Goal: Ask a question

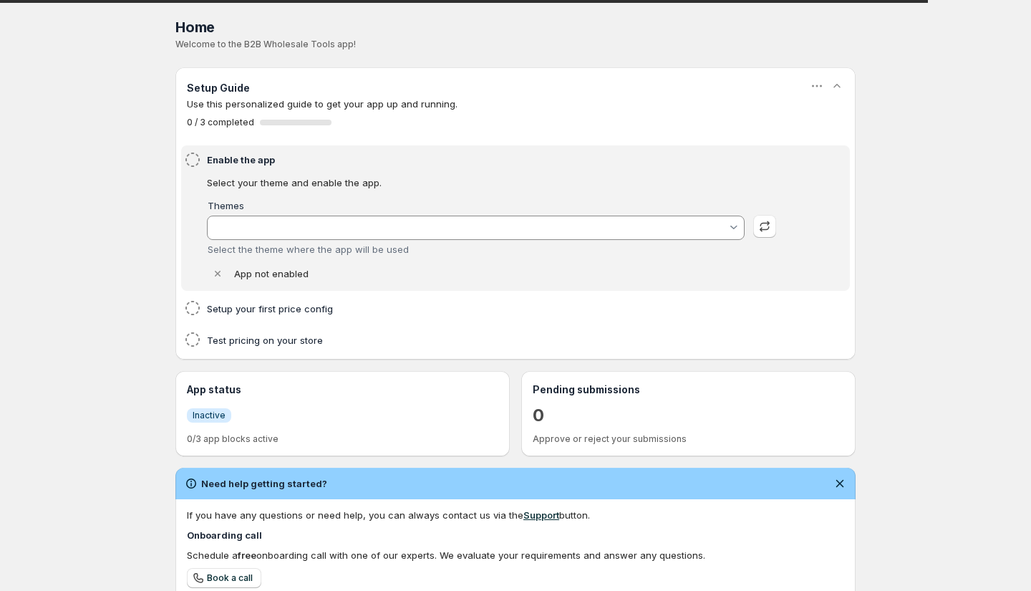
type input "MX WHOLESALE - [DATE] V19 ARJUN"
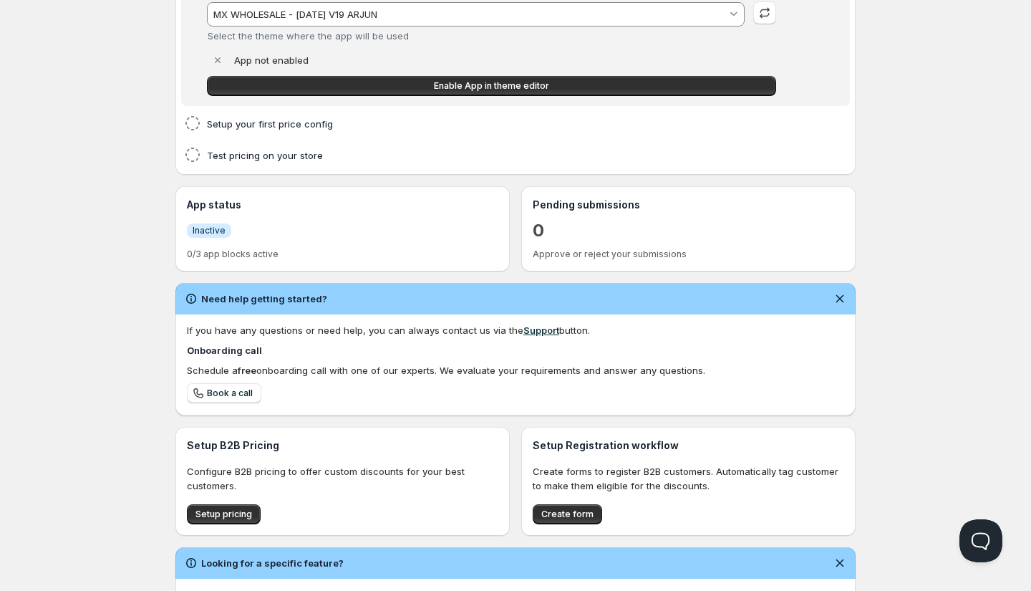
scroll to position [298, 0]
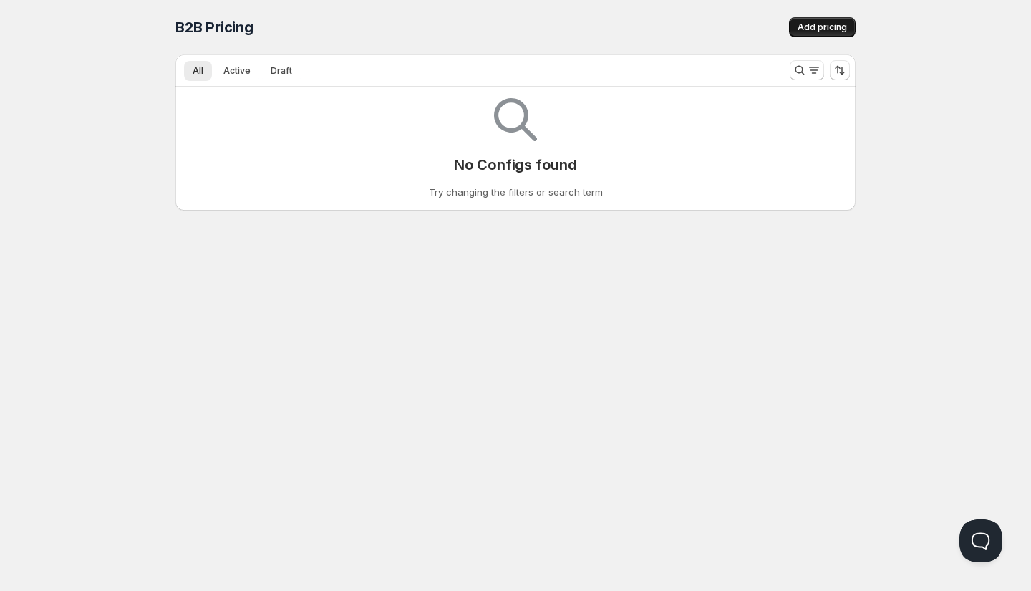
click at [815, 20] on button "Add pricing" at bounding box center [822, 27] width 67 height 20
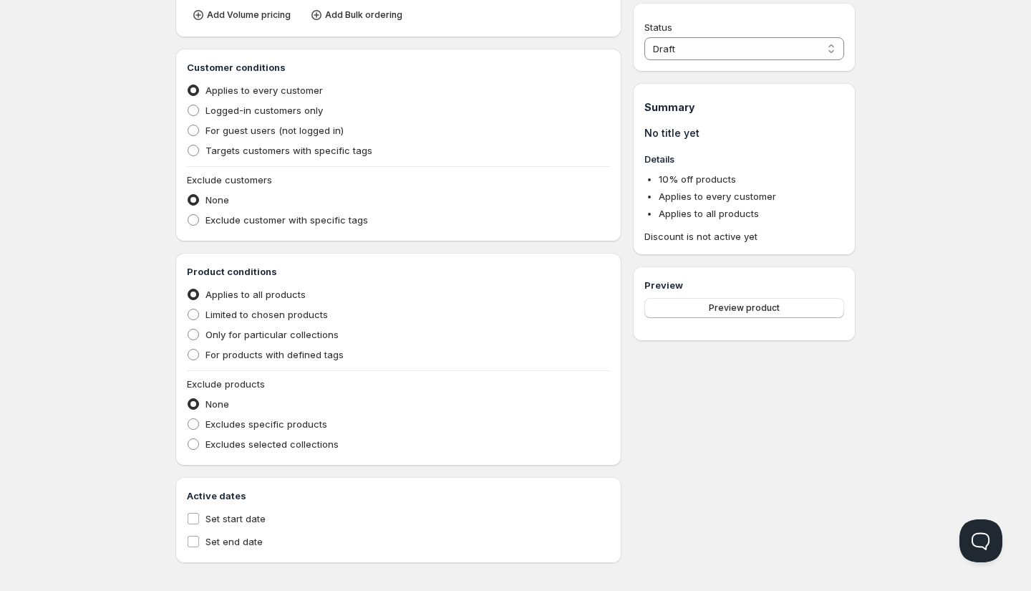
scroll to position [286, 0]
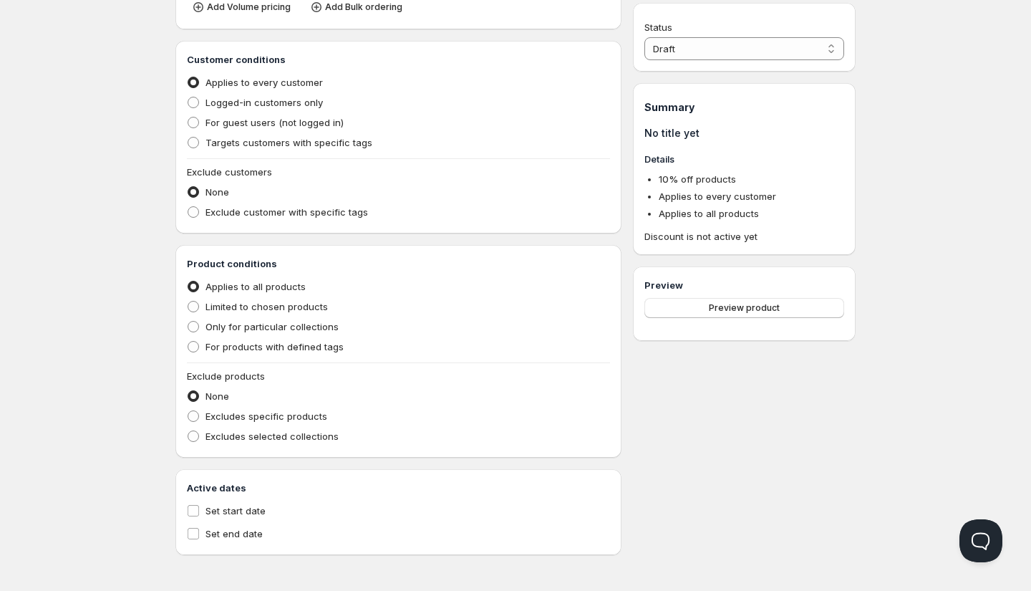
click at [97, 265] on div "Home Pricing Price lists Forms Submissions Settings Features Plans Create prici…" at bounding box center [515, 152] width 1031 height 877
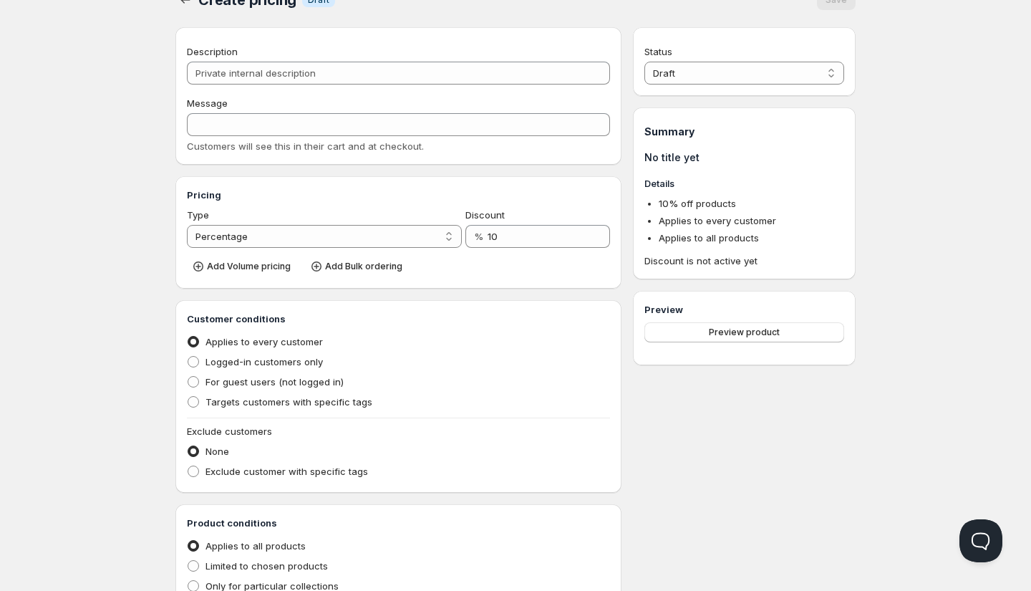
scroll to position [19, 0]
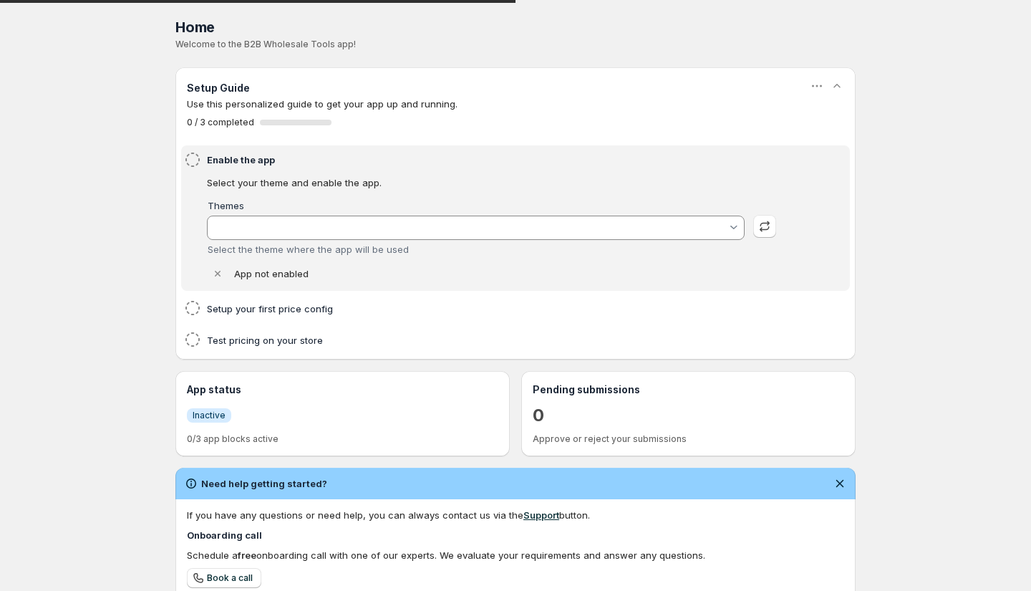
type input "MX WHOLESALE - [DATE] V19 ARJUN"
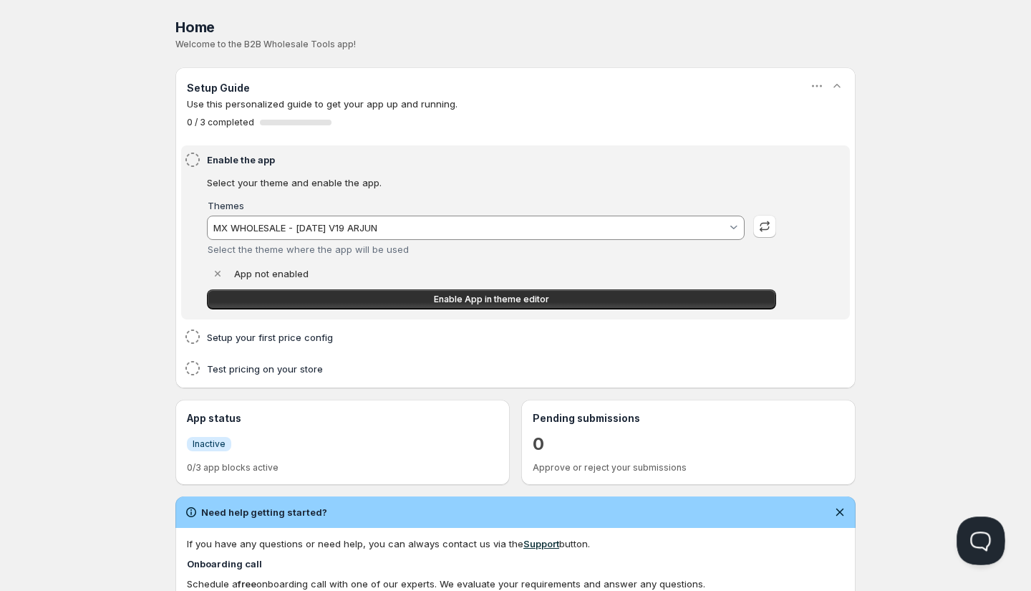
click at [981, 537] on button "Open Beacon popover" at bounding box center [977, 537] width 43 height 43
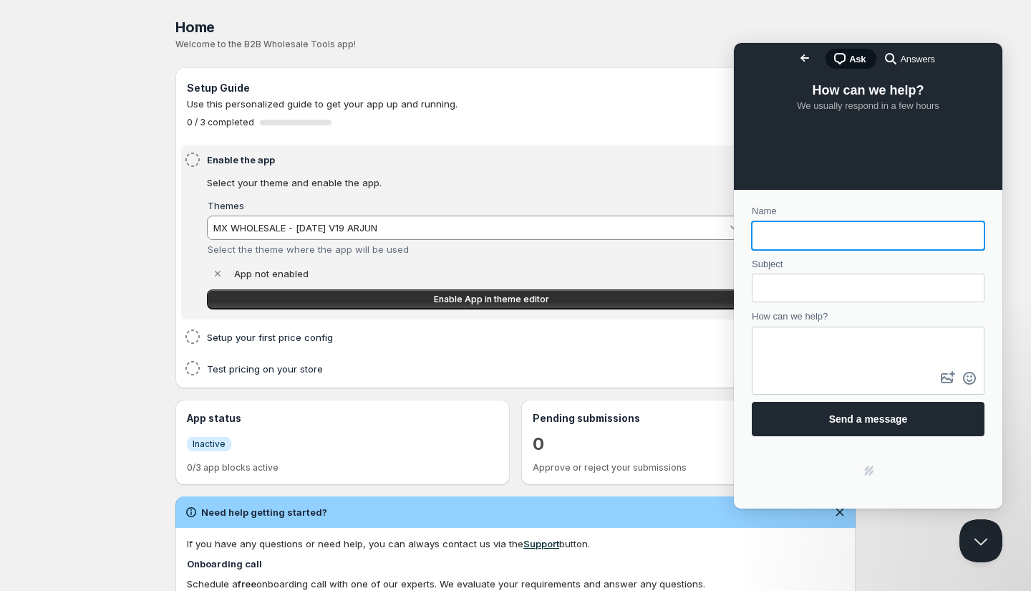
click at [882, 53] on span "search-medium" at bounding box center [890, 57] width 17 height 17
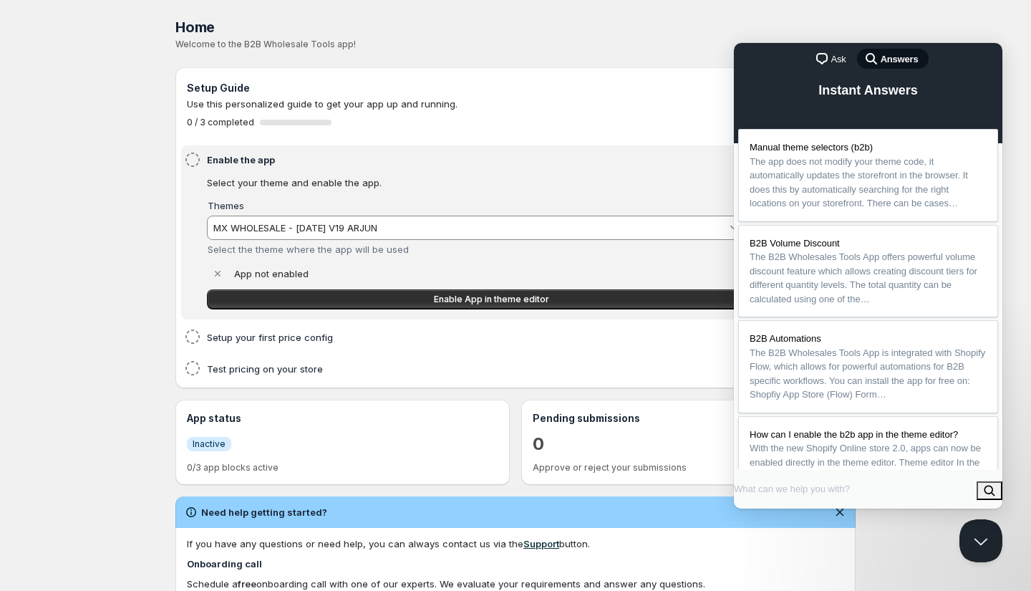
click at [831, 59] on span "Ask" at bounding box center [838, 59] width 15 height 14
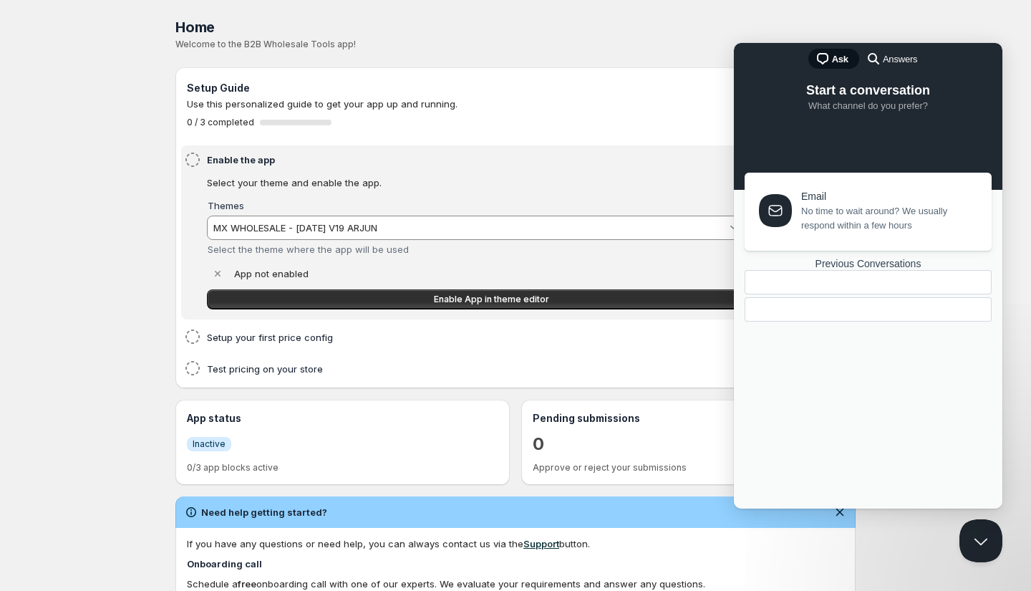
click at [835, 218] on span "No time to wait around? We usually respond within a few hours" at bounding box center [888, 218] width 174 height 29
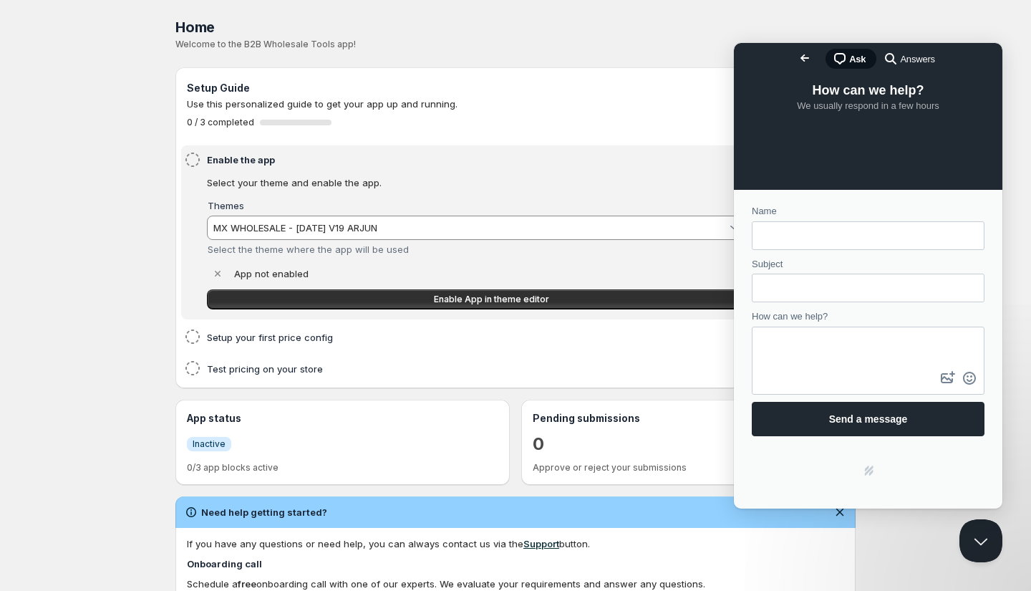
click at [796, 62] on span "Go back" at bounding box center [804, 57] width 17 height 17
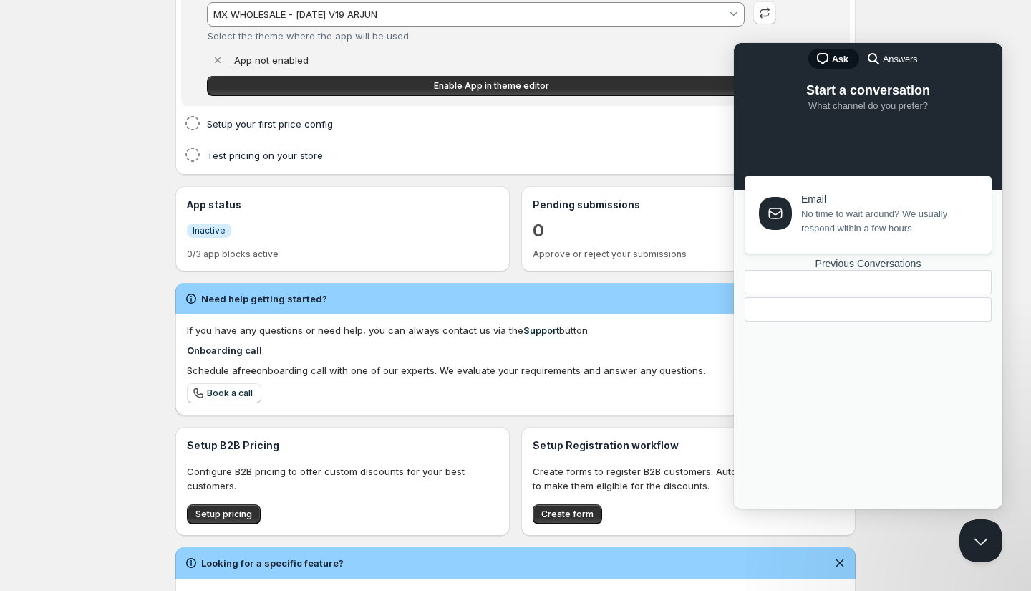
scroll to position [281, 0]
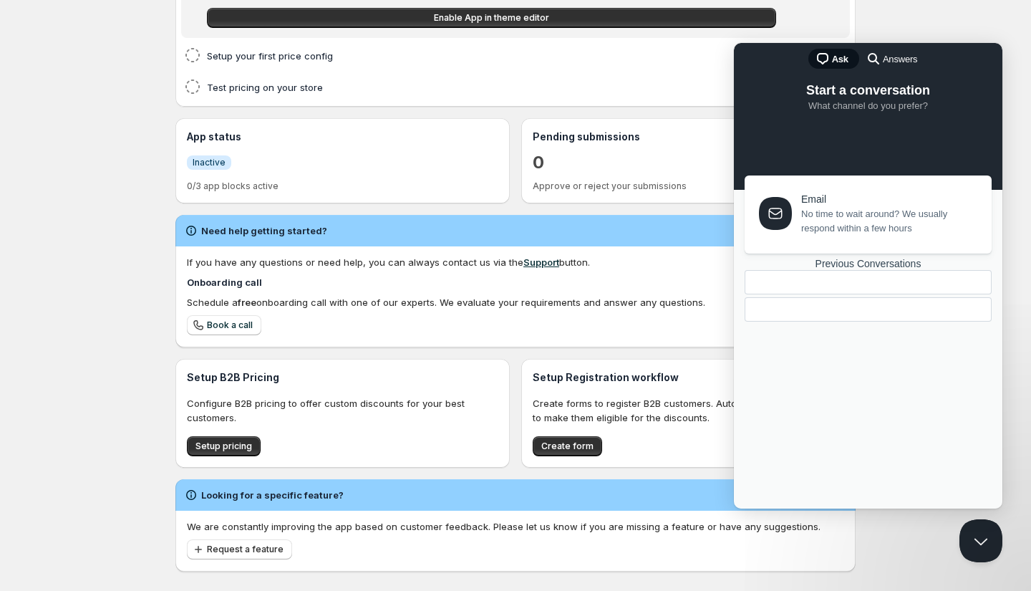
click at [835, 270] on div "Previous Conversations" at bounding box center [867, 264] width 247 height 12
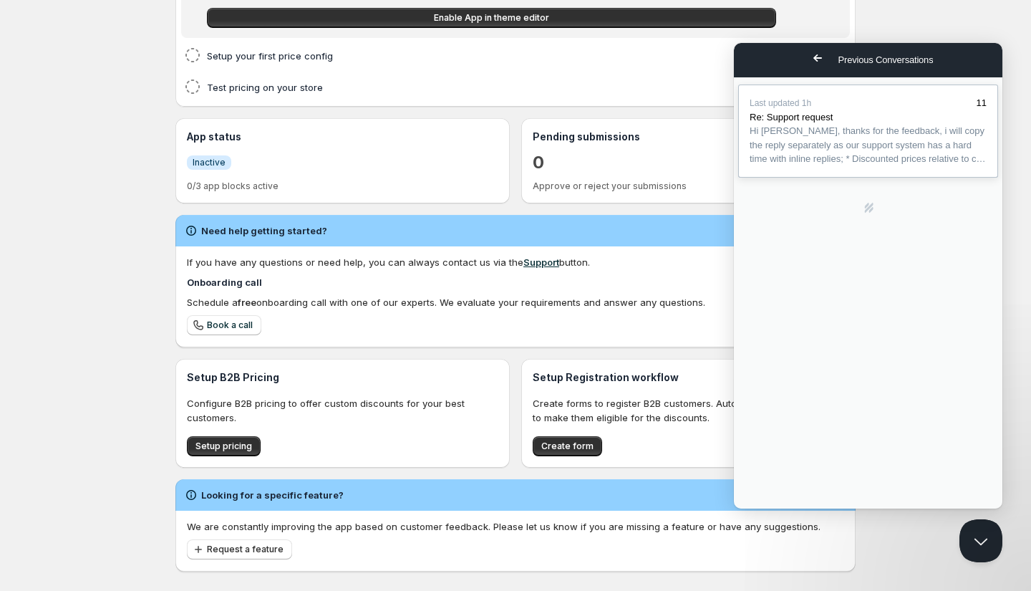
click at [837, 164] on span "Hi Ron, thanks for the feedback, i will copy the reply separately as our suppor…" at bounding box center [866, 144] width 235 height 39
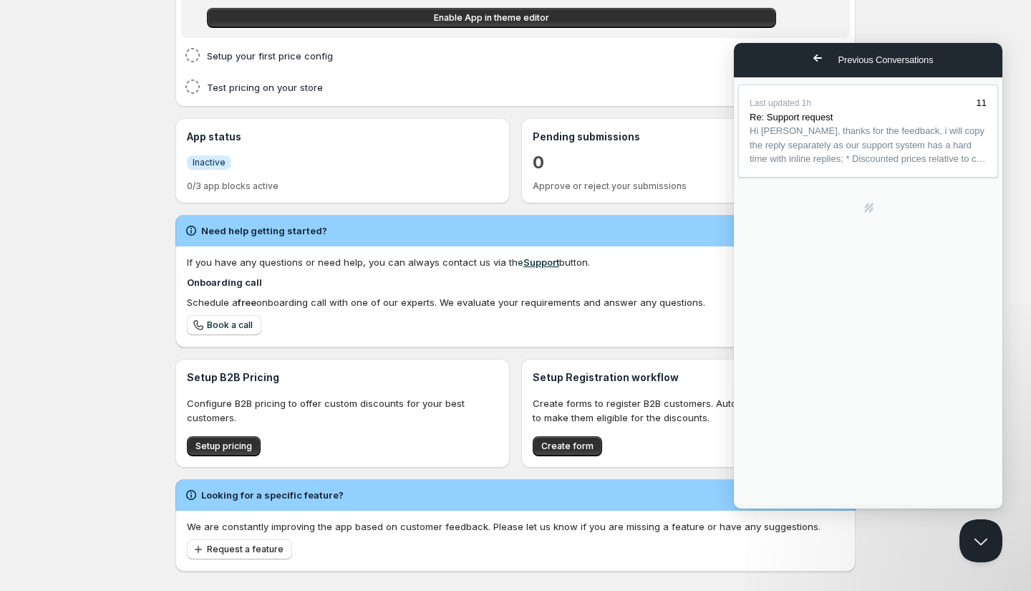
scroll to position [2361, 0]
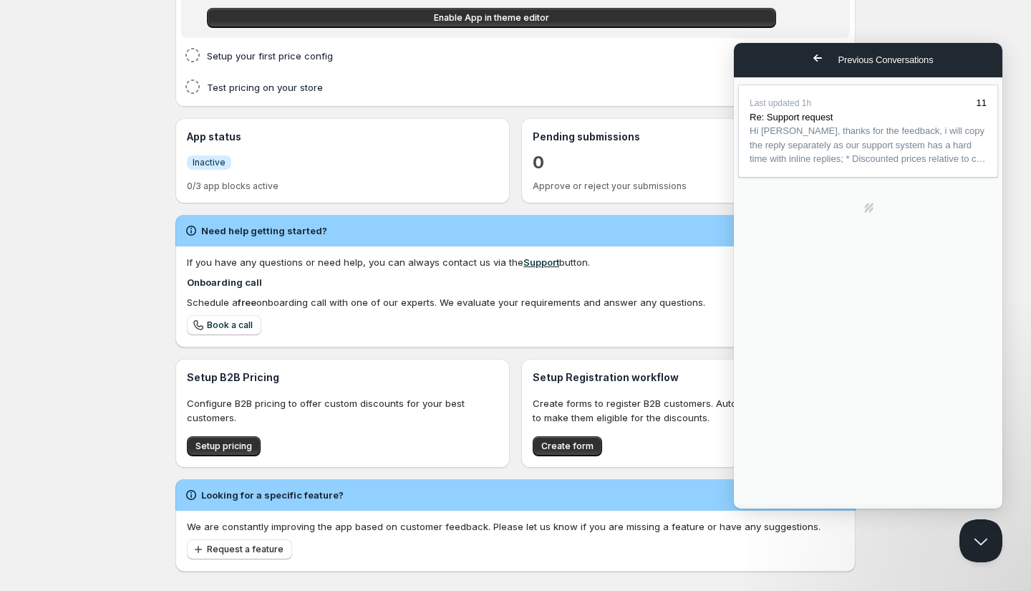
scroll to position [3479, 0]
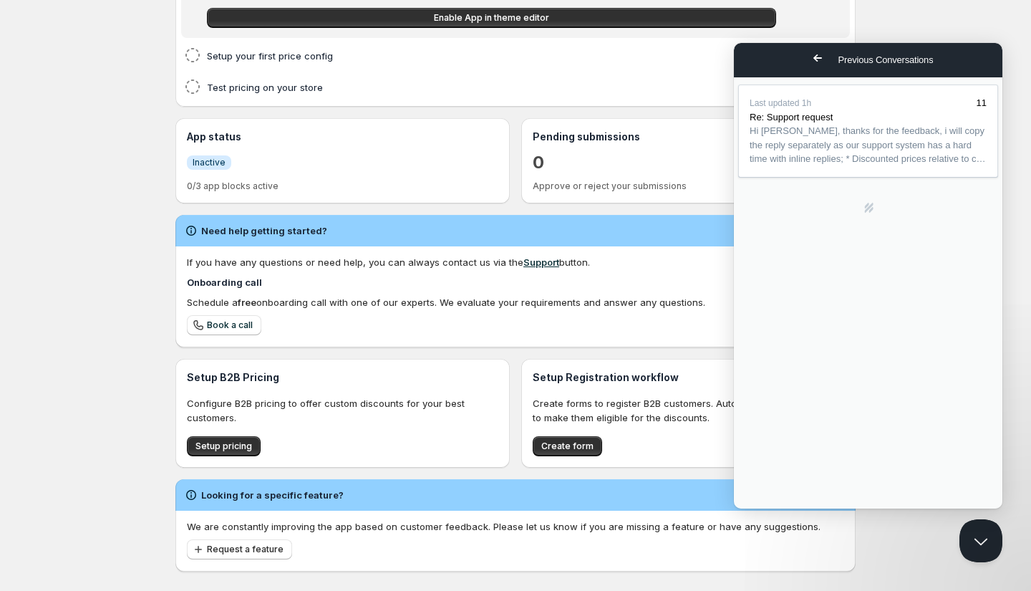
click at [763, 515] on button "Close" at bounding box center [750, 524] width 26 height 19
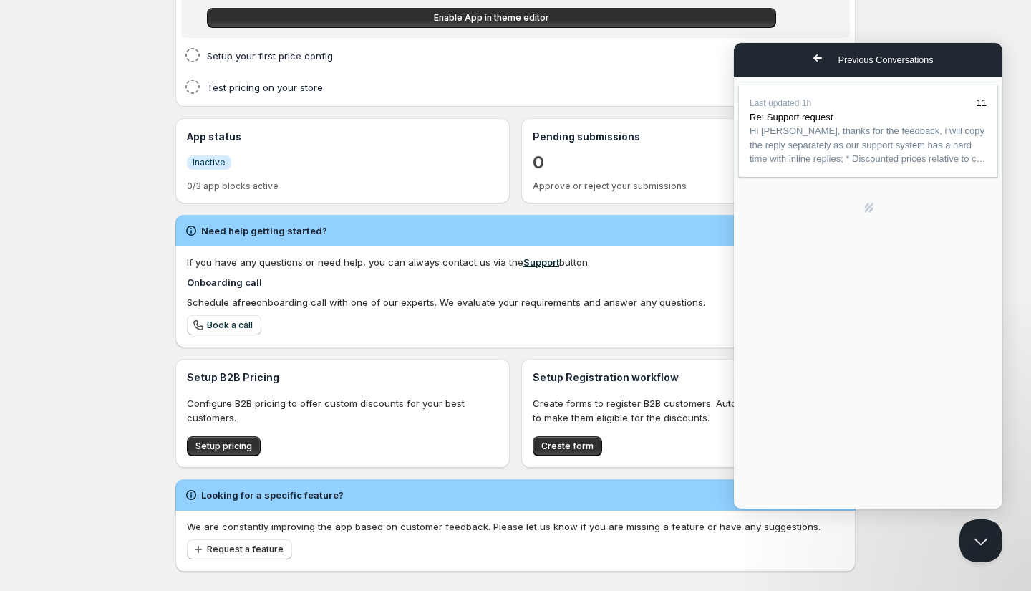
click at [885, 9] on div "Home Pricing Price lists Forms Submissions Settings Features Plans Home. This p…" at bounding box center [515, 163] width 1031 height 888
click at [809, 59] on span "Go back" at bounding box center [817, 57] width 17 height 17
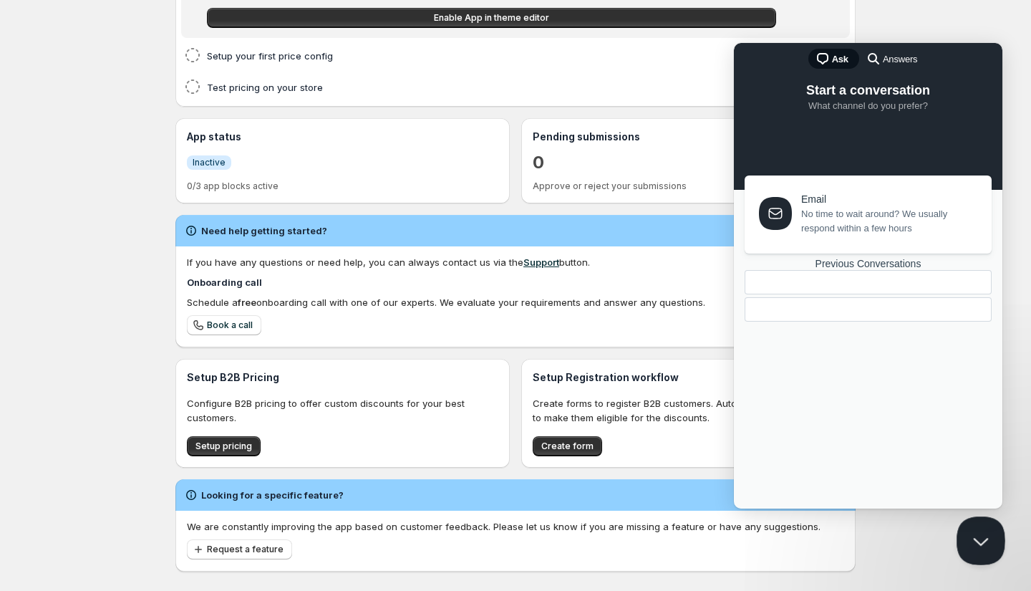
click at [979, 548] on button "Close Beacon popover" at bounding box center [977, 537] width 43 height 43
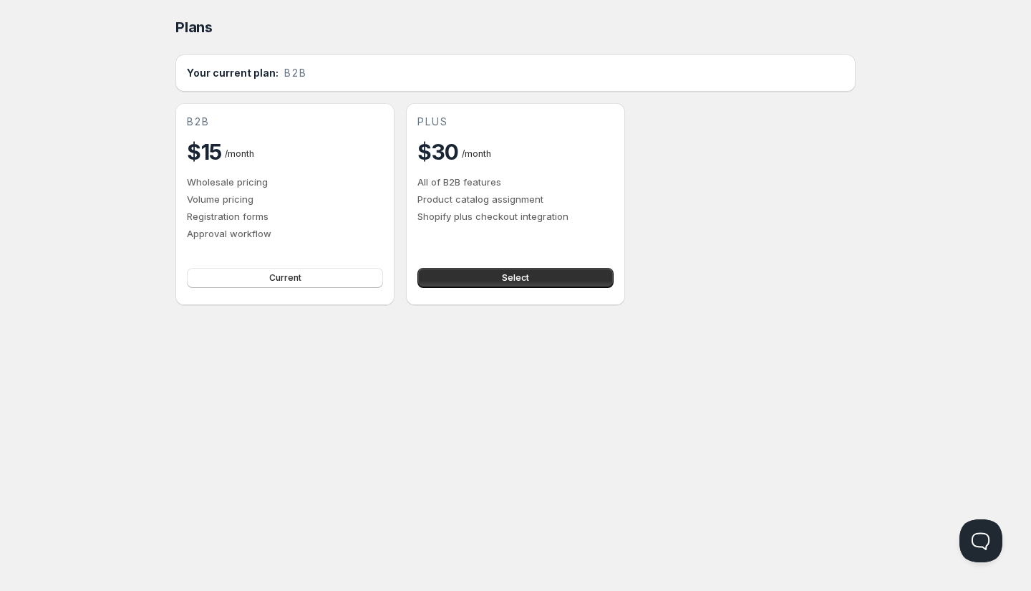
click at [203, 380] on div "Home Pricing Price lists Forms Submissions Settings Features Plans Plans. This …" at bounding box center [515, 295] width 1031 height 591
